Goal: Task Accomplishment & Management: Manage account settings

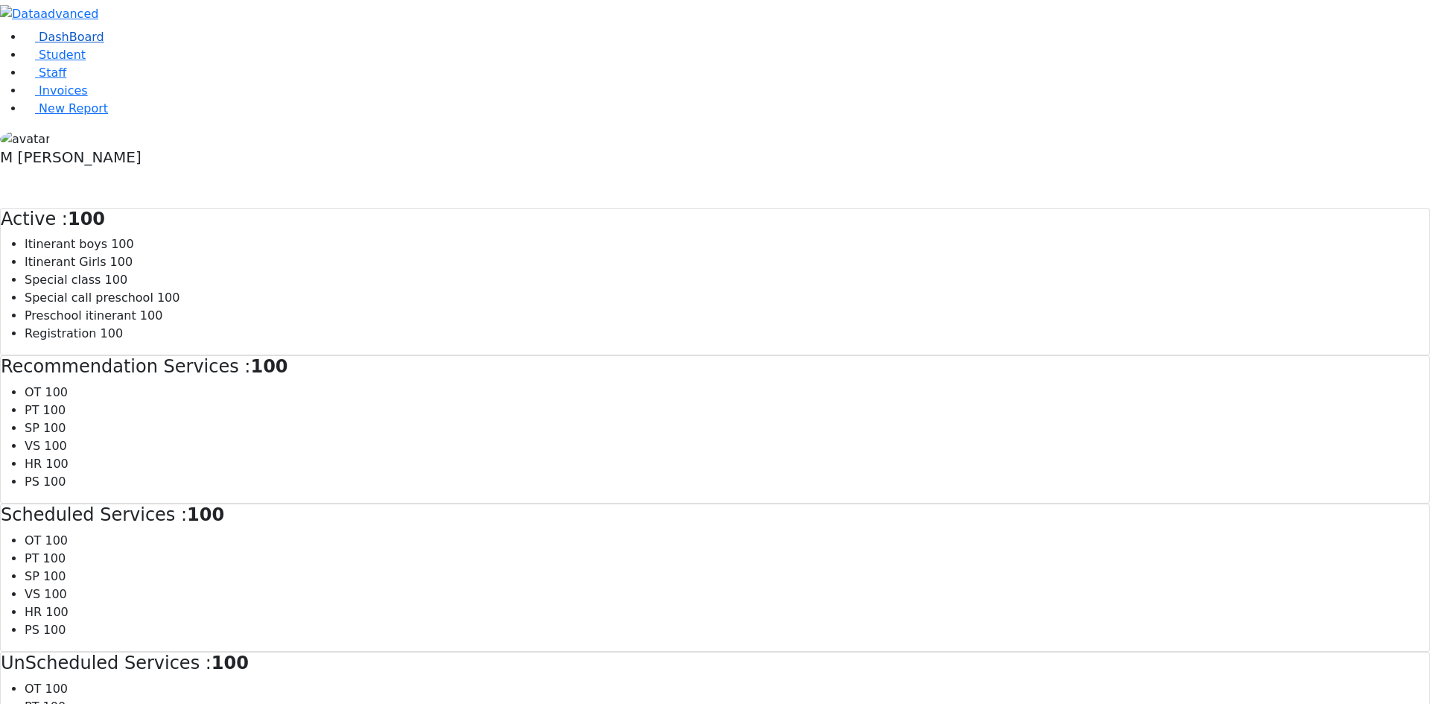
click at [66, 44] on link "DashBoard" at bounding box center [64, 37] width 80 height 14
click at [158, 64] on li "Student" at bounding box center [727, 55] width 1407 height 18
click at [86, 62] on link "Student" at bounding box center [55, 55] width 62 height 14
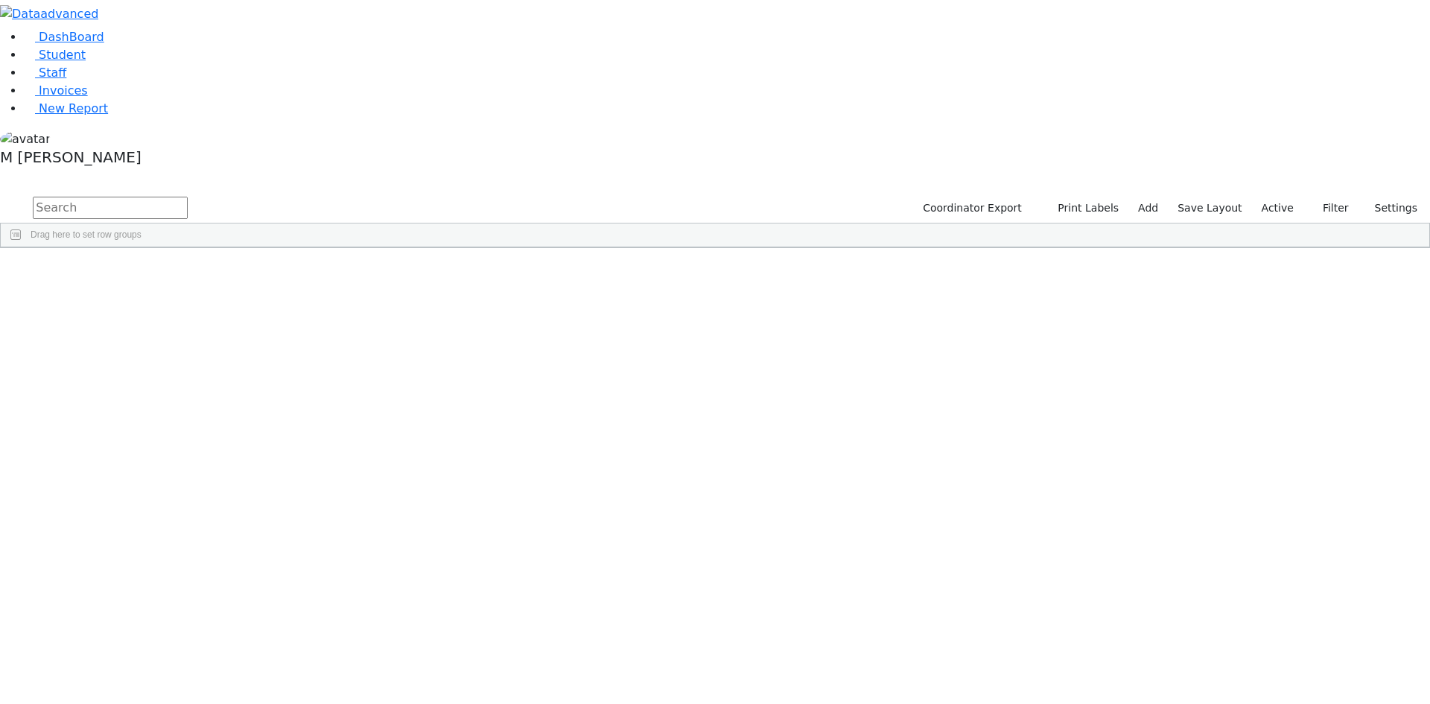
click at [188, 197] on input "text" at bounding box center [110, 208] width 155 height 22
type input "Chavy Wo"
click at [1284, 197] on label "Active" at bounding box center [1277, 208] width 45 height 23
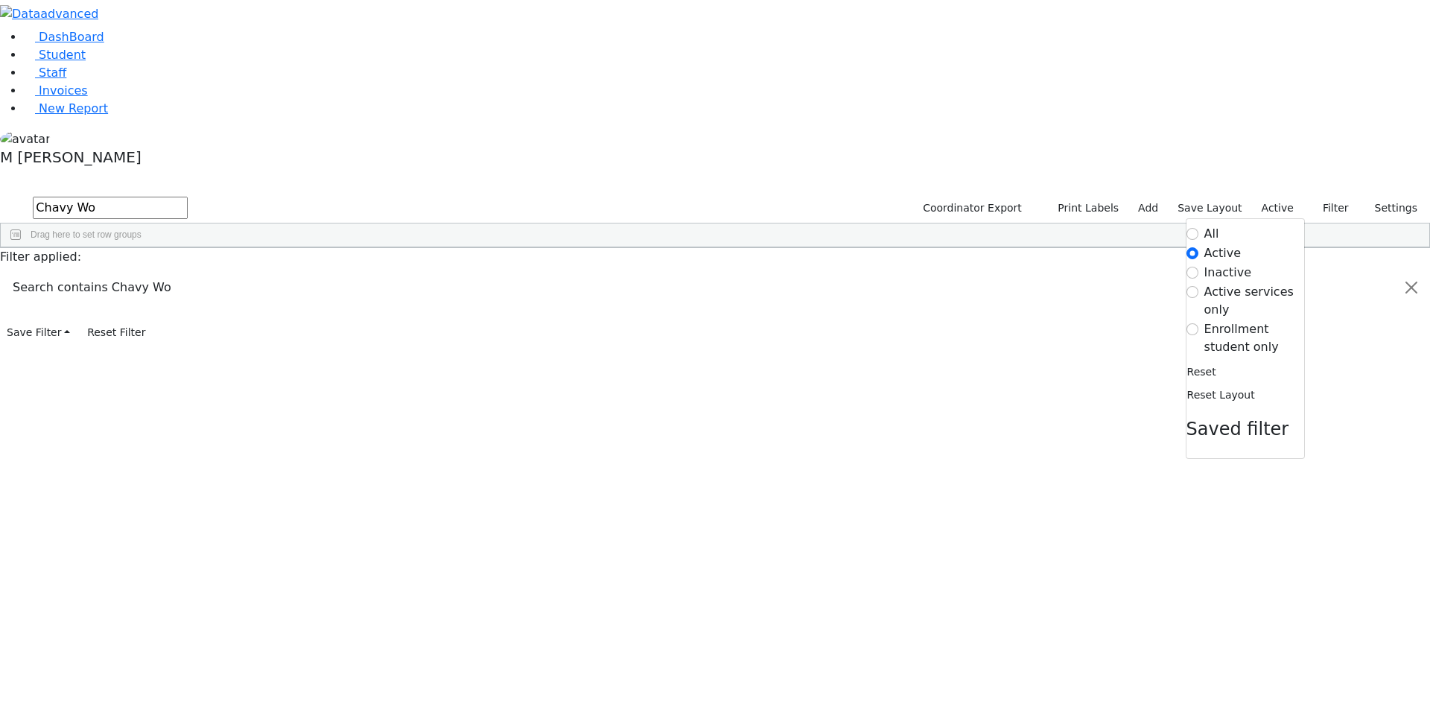
click at [1215, 264] on label "Inactive" at bounding box center [1229, 273] width 48 height 18
click at [1199, 267] on input "Inactive" at bounding box center [1193, 273] width 12 height 12
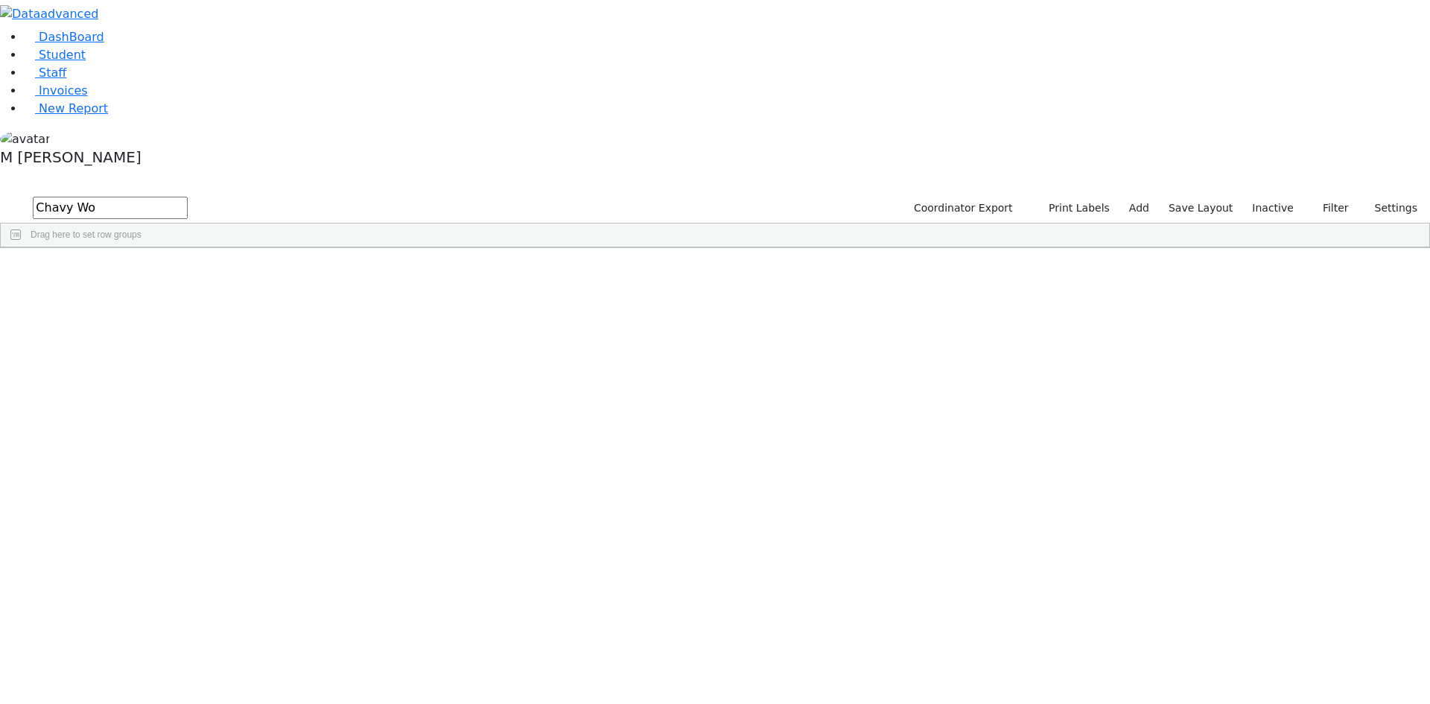
click at [299, 41] on div "DashBoard Student Staff Invoices New Report 27" at bounding box center [715, 124] width 1430 height 248
click at [299, 42] on div "DashBoard Student Staff Invoices New Report 27" at bounding box center [715, 124] width 1430 height 248
click at [188, 197] on input "text" at bounding box center [110, 208] width 155 height 22
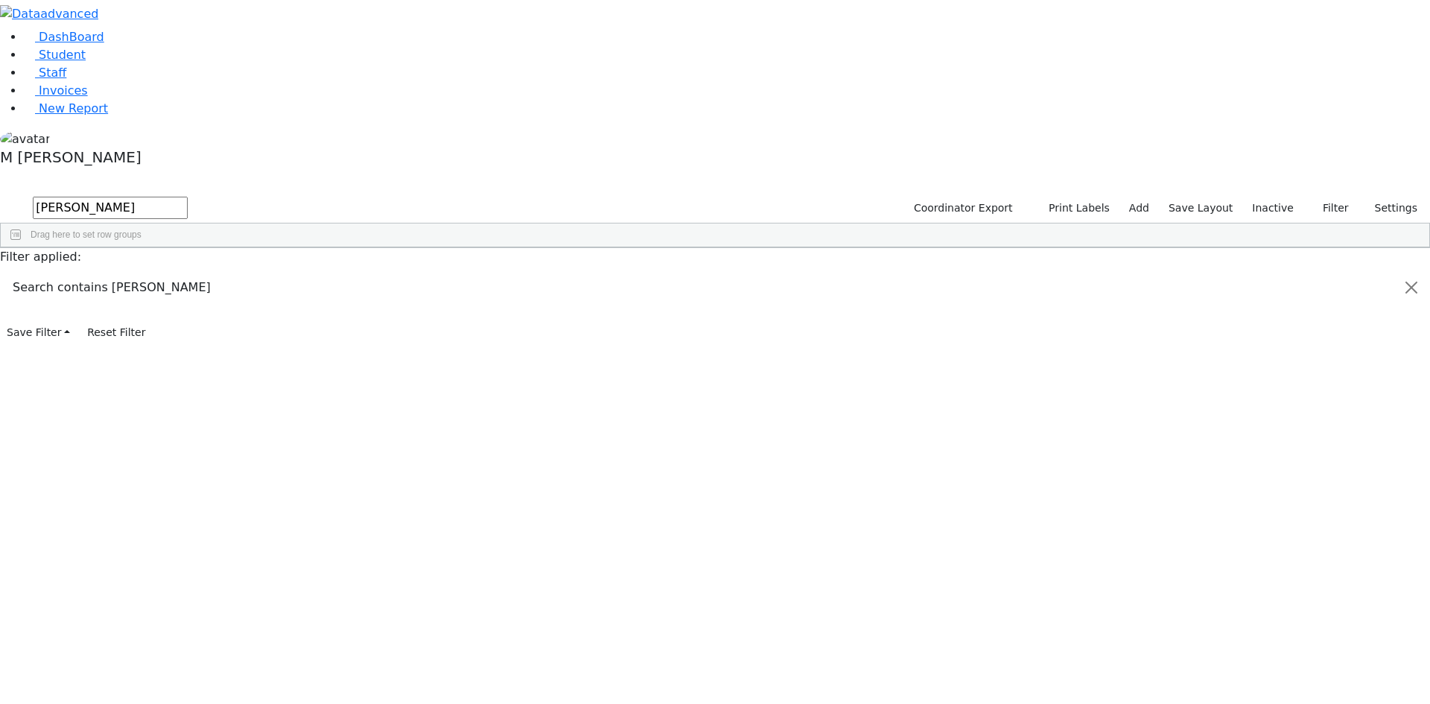
type input "Chavy Woll"
click at [221, 272] on div "Chavy" at bounding box center [186, 282] width 72 height 21
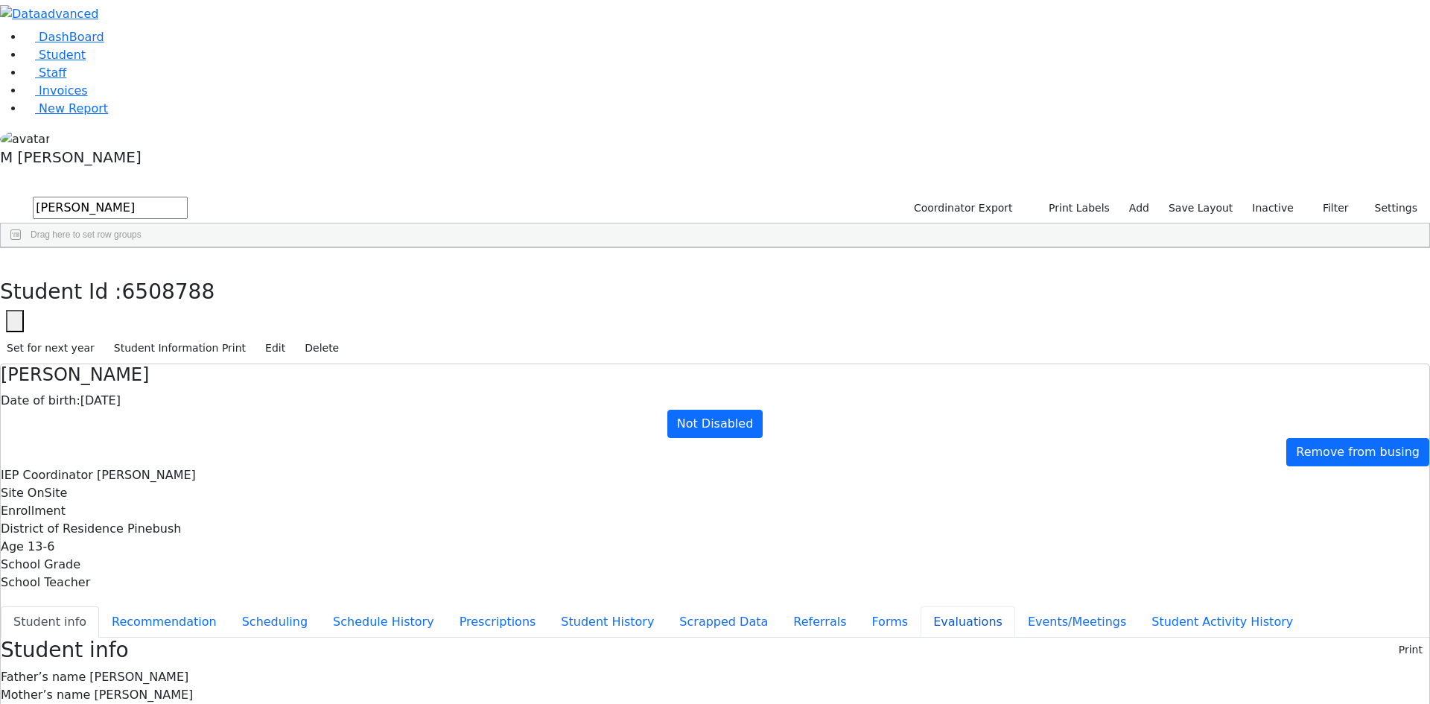
click at [921, 606] on button "Evaluations" at bounding box center [968, 621] width 95 height 31
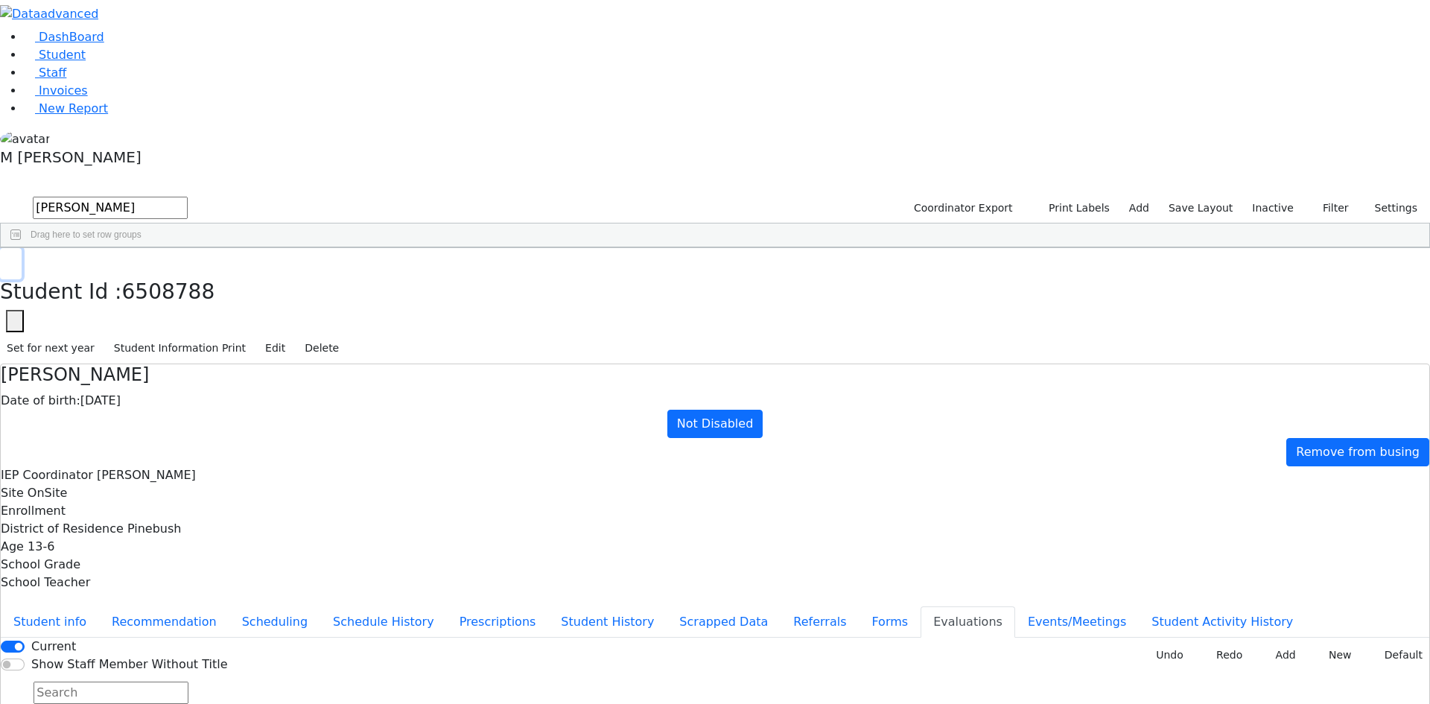
click at [22, 248] on button "button" at bounding box center [11, 263] width 22 height 31
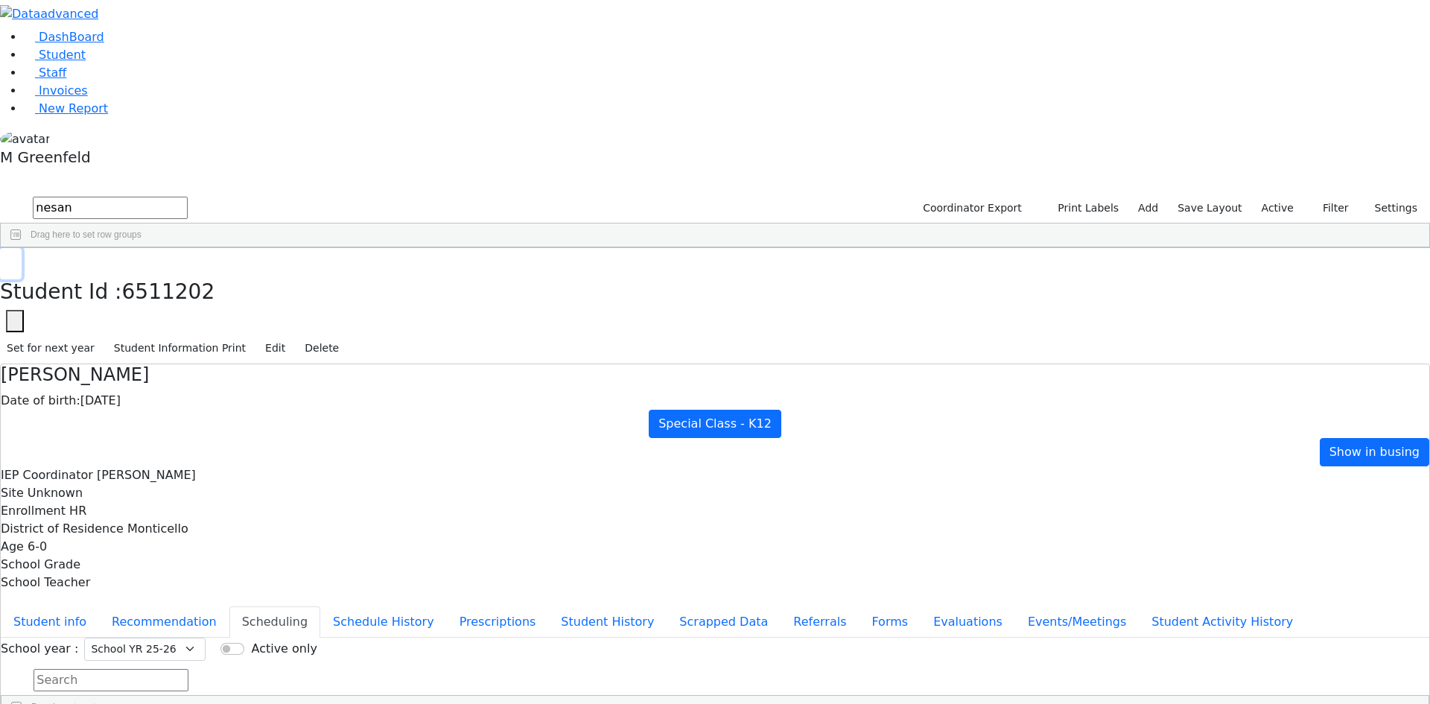
click at [22, 248] on button "button" at bounding box center [11, 263] width 22 height 31
click at [164, 101] on div "DashBoard Student Staff Invoices New Report 1" at bounding box center [715, 408] width 1430 height 817
click at [86, 62] on link "Student" at bounding box center [55, 55] width 62 height 14
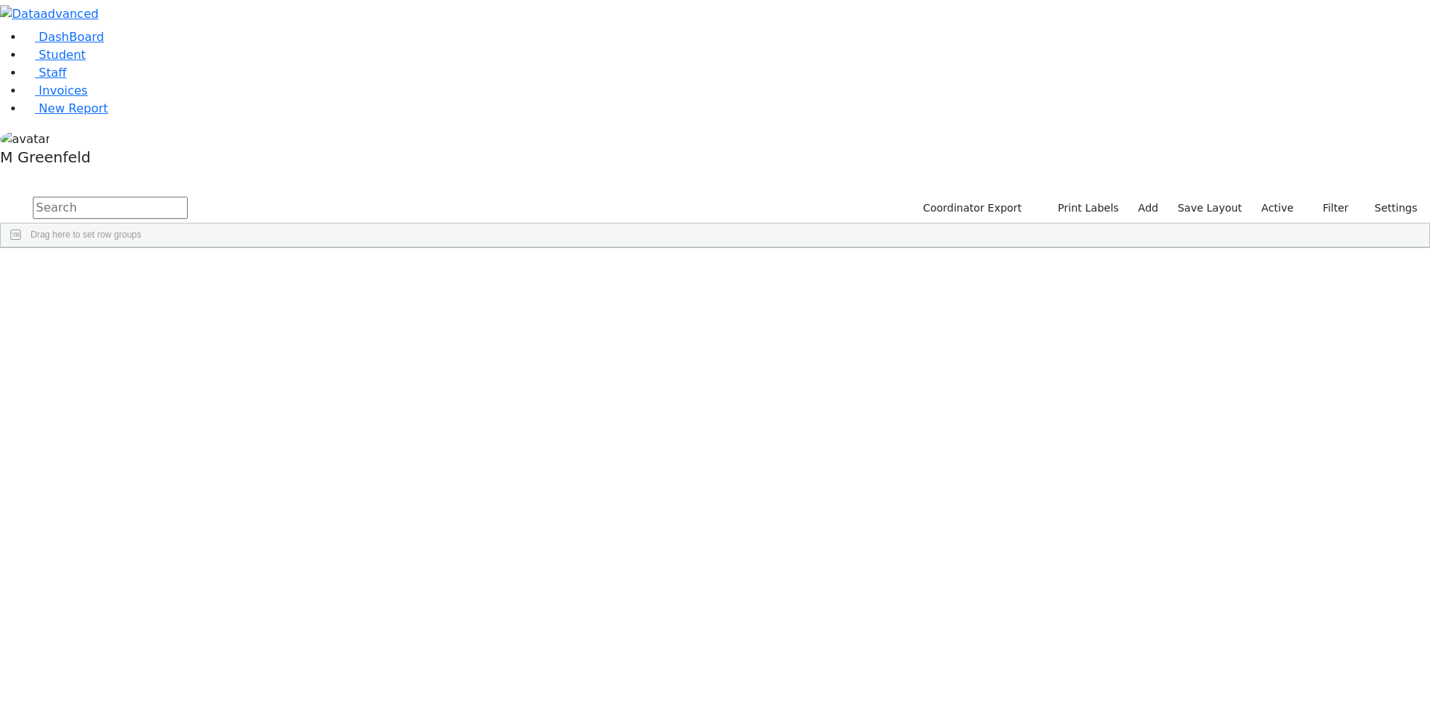
click at [188, 197] on input "text" at bounding box center [110, 208] width 155 height 22
type input "Shul [PERSON_NAME]"
click at [200, 247] on div "First Name" at bounding box center [180, 259] width 42 height 24
click at [221, 272] on div "Shulam" at bounding box center [186, 282] width 72 height 21
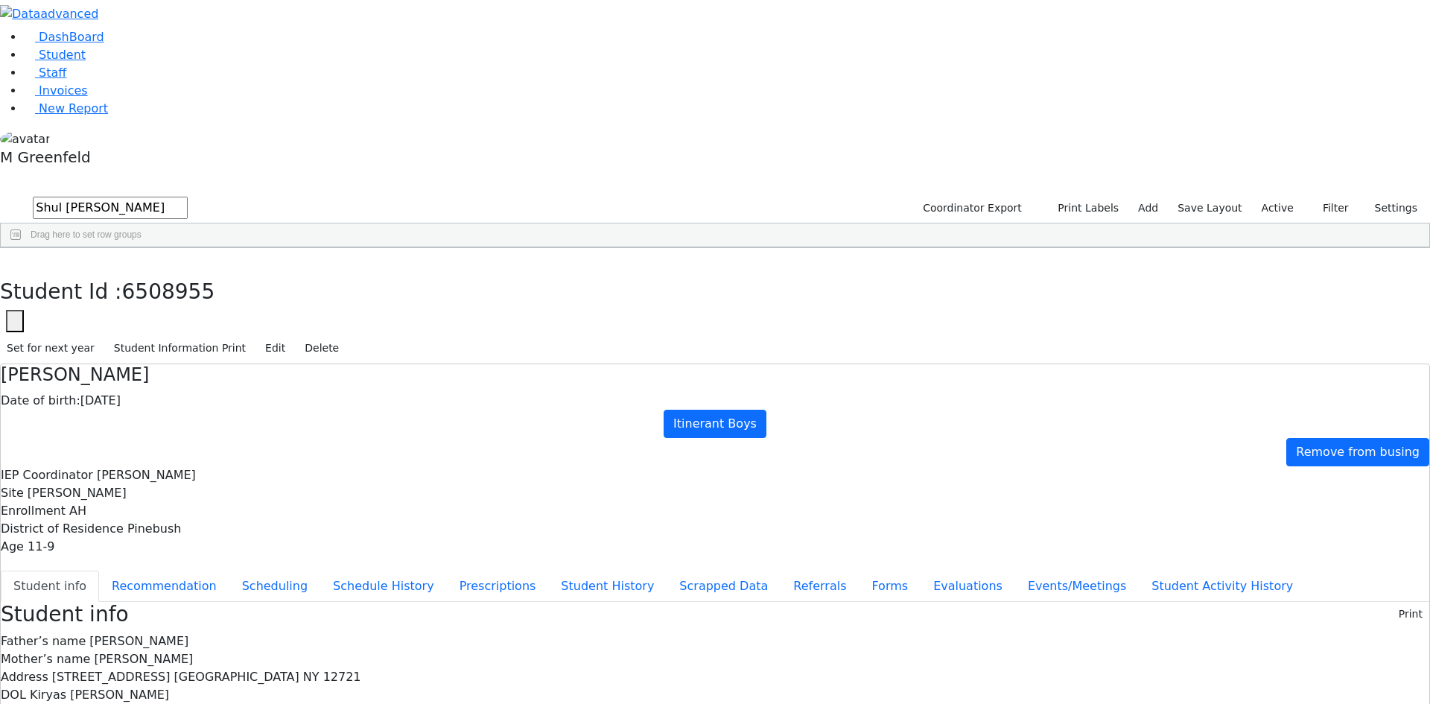
scroll to position [26, 0]
drag, startPoint x: 1322, startPoint y: 22, endPoint x: 1319, endPoint y: 43, distance: 21.2
click at [292, 337] on button "Edit" at bounding box center [276, 348] width 34 height 23
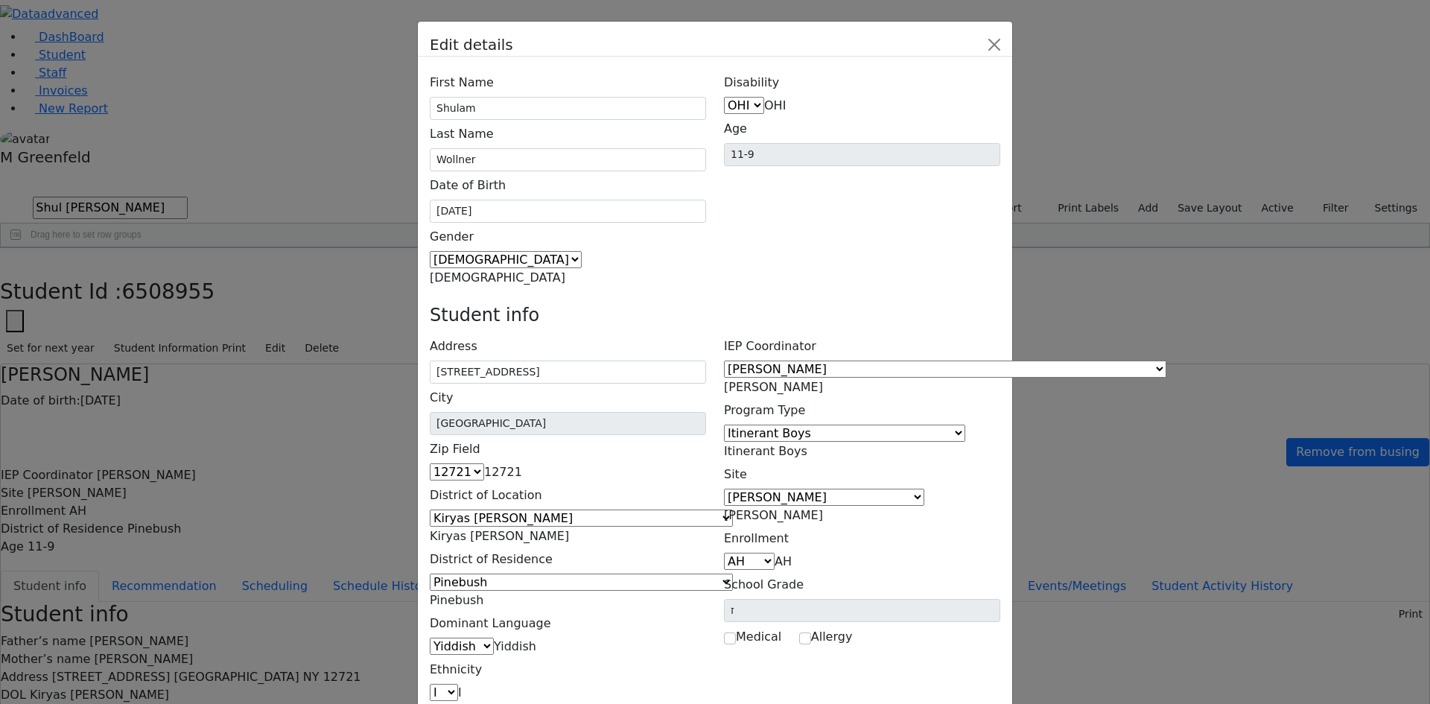
scroll to position [0, 0]
type input "[EMAIL_ADDRESS][DOMAIN_NAME]"
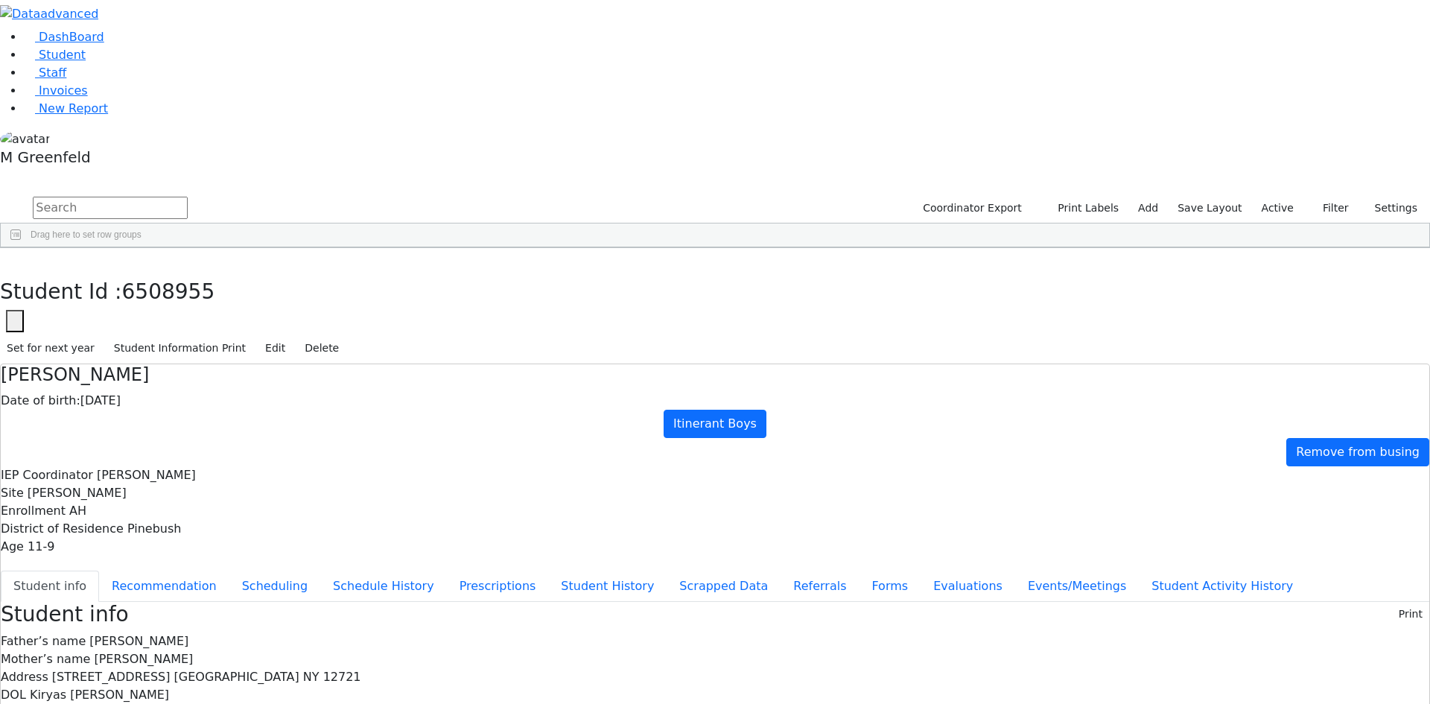
click at [1303, 332] on div "Set for next year Student Information Print Edit Delete" at bounding box center [715, 347] width 1430 height 31
click at [292, 337] on button "Edit" at bounding box center [276, 348] width 34 height 23
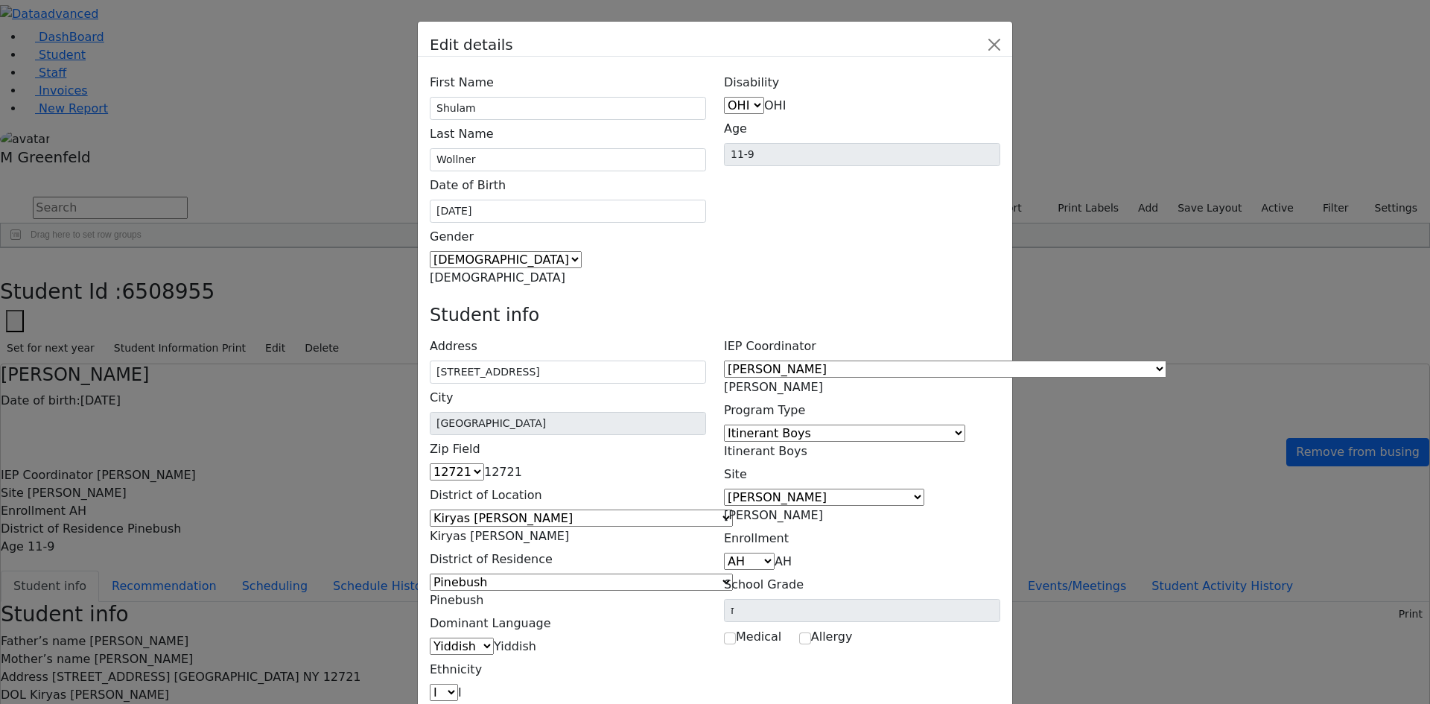
click at [808, 444] on span "Itinerant Boys" at bounding box center [765, 451] width 83 height 14
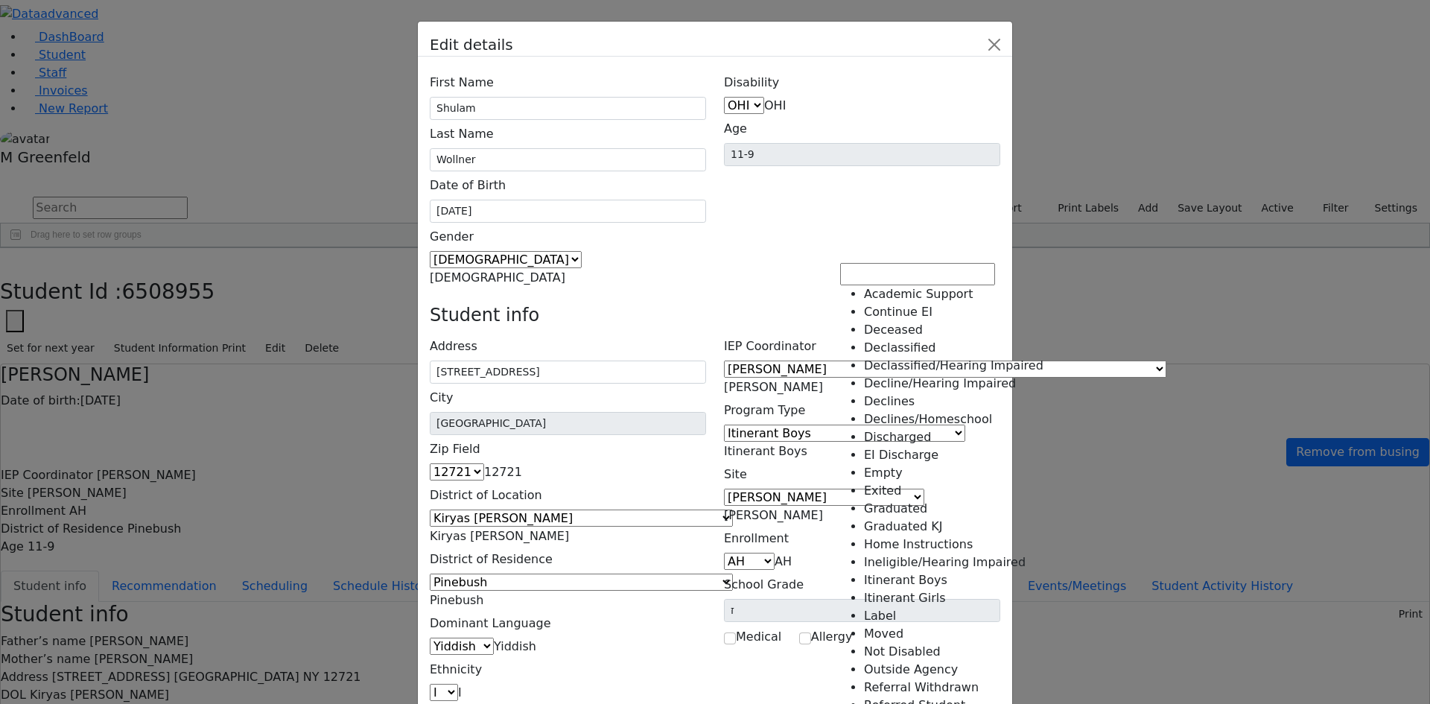
scroll to position [149, 0]
select select "18"
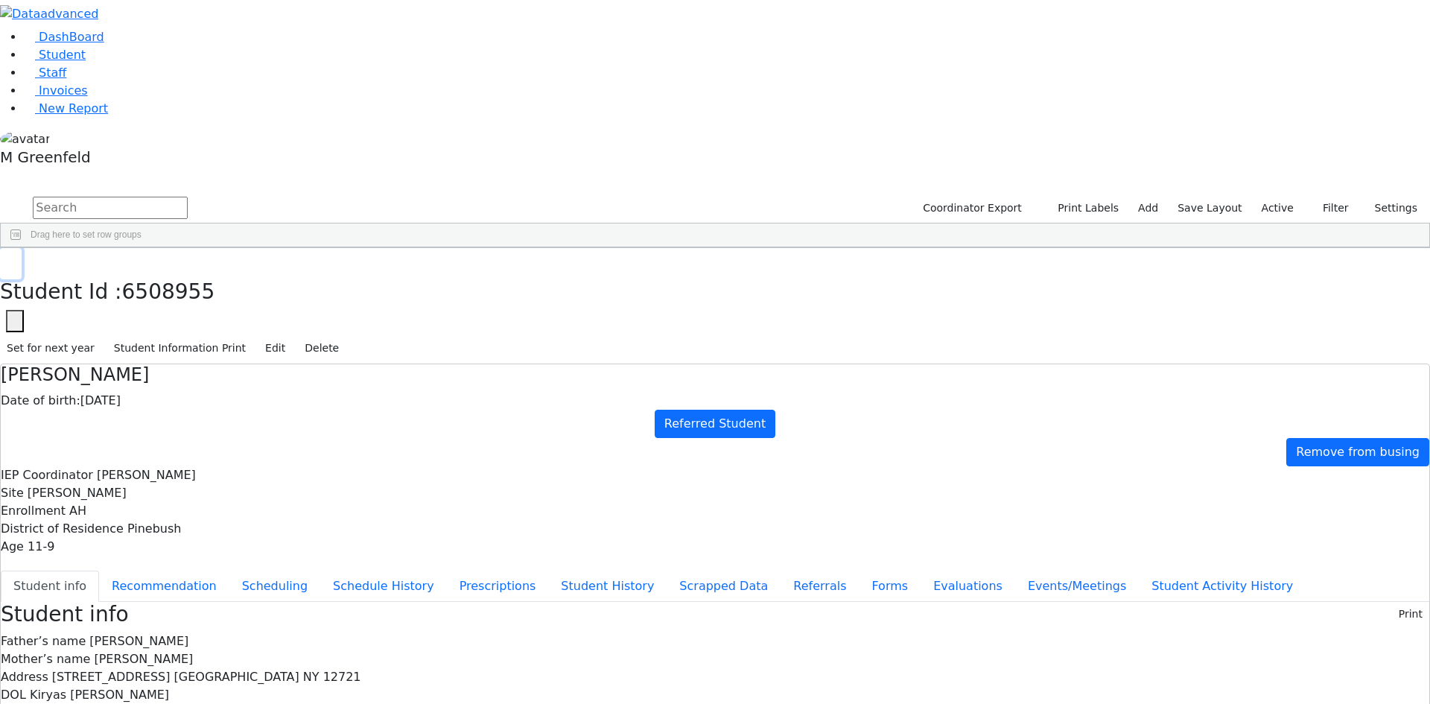
click at [22, 248] on button "button" at bounding box center [11, 263] width 22 height 31
